Goal: Understand site structure: Understand site structure

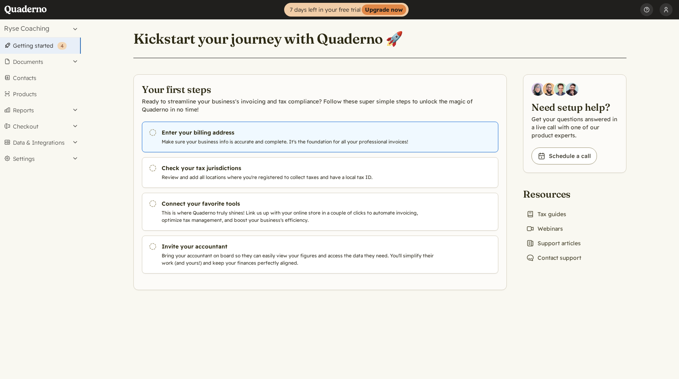
click at [171, 138] on link "Pending Enter your billing address Make sure your business info is accurate and…" at bounding box center [320, 137] width 357 height 31
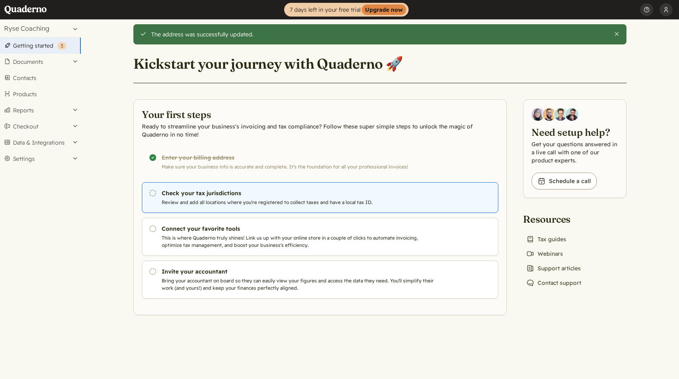
click at [207, 193] on h3 "Check your tax jurisdictions" at bounding box center [300, 193] width 276 height 8
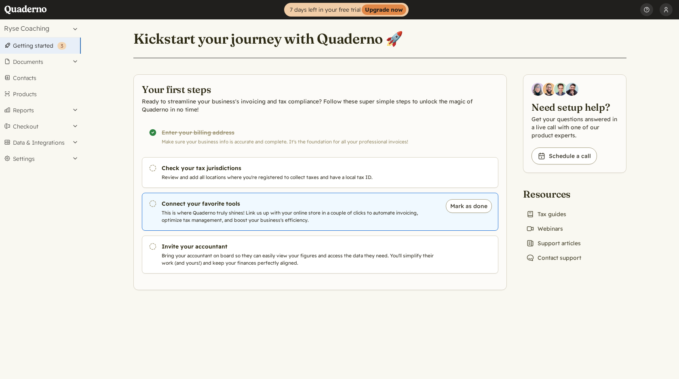
click at [308, 217] on p "This is where Quaderno truly shines! Link us up with your online store in a cou…" at bounding box center [300, 216] width 276 height 15
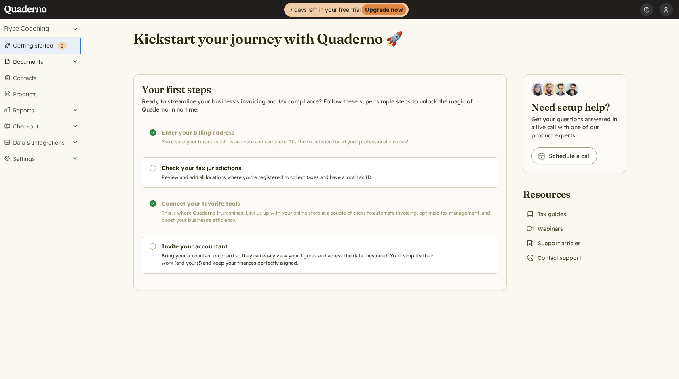
click at [56, 59] on button "Documents" at bounding box center [40, 62] width 81 height 16
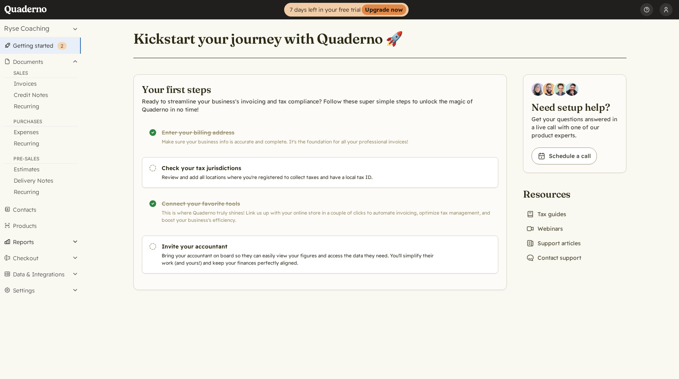
click at [36, 241] on button "Reports" at bounding box center [40, 242] width 81 height 16
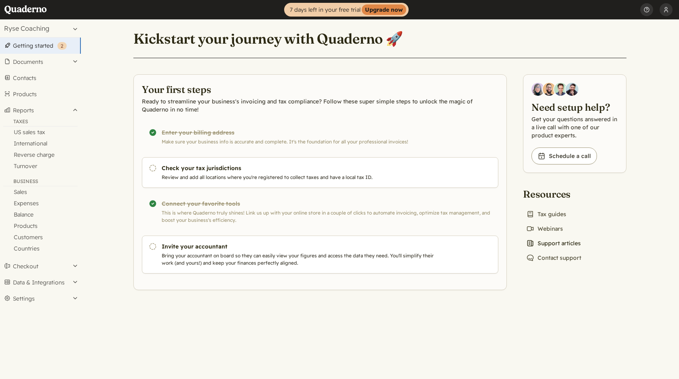
click at [564, 245] on link "News icon Support articles" at bounding box center [553, 243] width 61 height 11
